Goal: Task Accomplishment & Management: Manage account settings

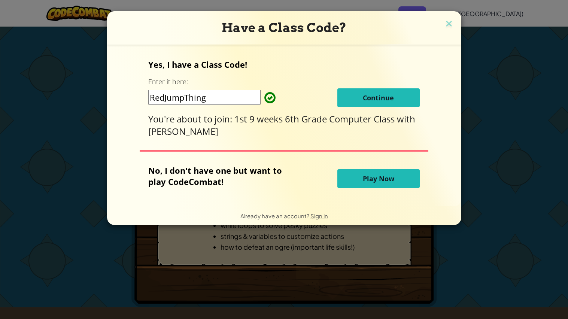
click at [390, 94] on button "Continue" at bounding box center [378, 97] width 82 height 19
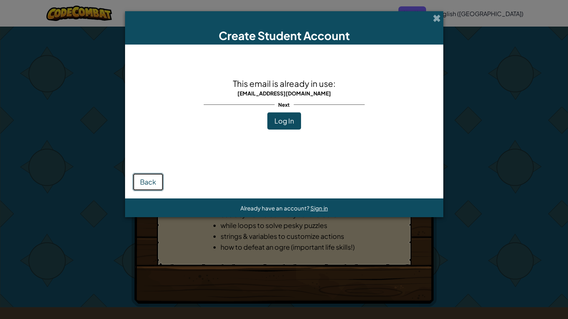
click at [144, 184] on span "Back" at bounding box center [148, 181] width 16 height 9
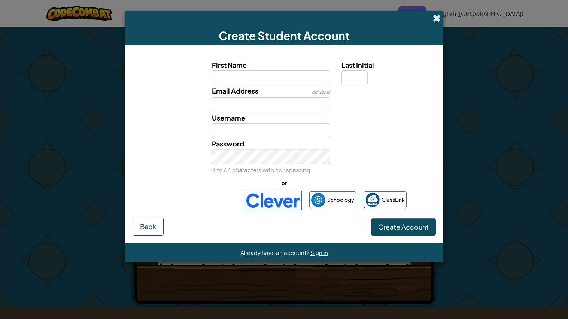
click at [434, 14] on span at bounding box center [437, 18] width 8 height 8
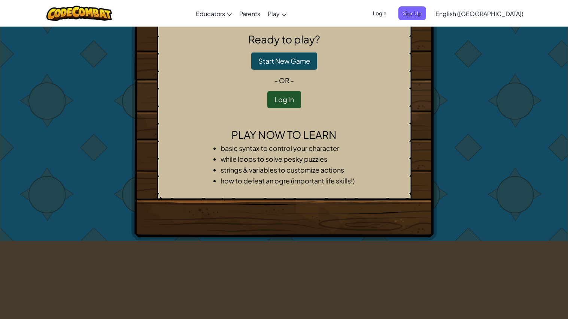
scroll to position [64, 0]
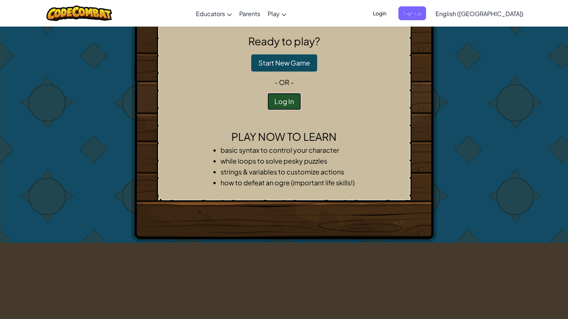
click at [287, 101] on button "Log In" at bounding box center [284, 101] width 34 height 17
